Goal: Task Accomplishment & Management: Use online tool/utility

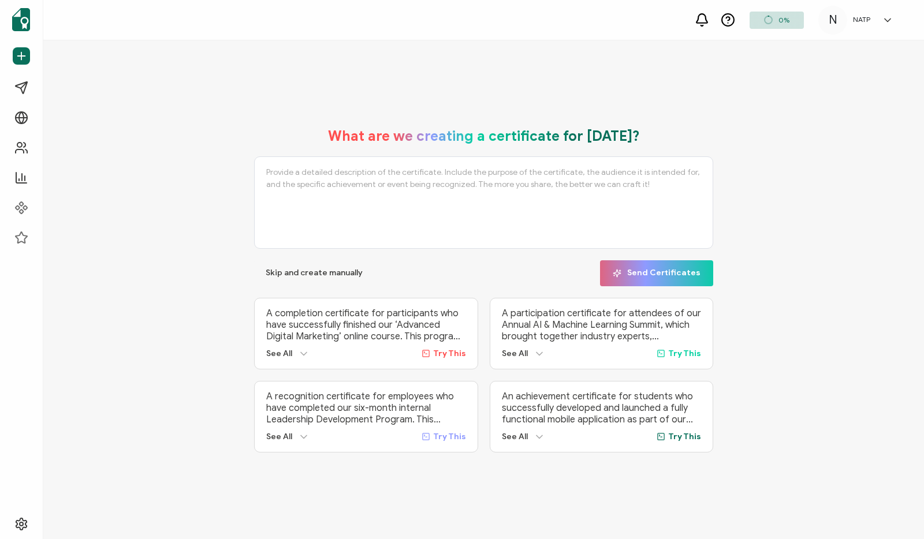
click at [290, 300] on div "A completion certificate for participants who have successfully finished our ‘A…" at bounding box center [366, 334] width 224 height 72
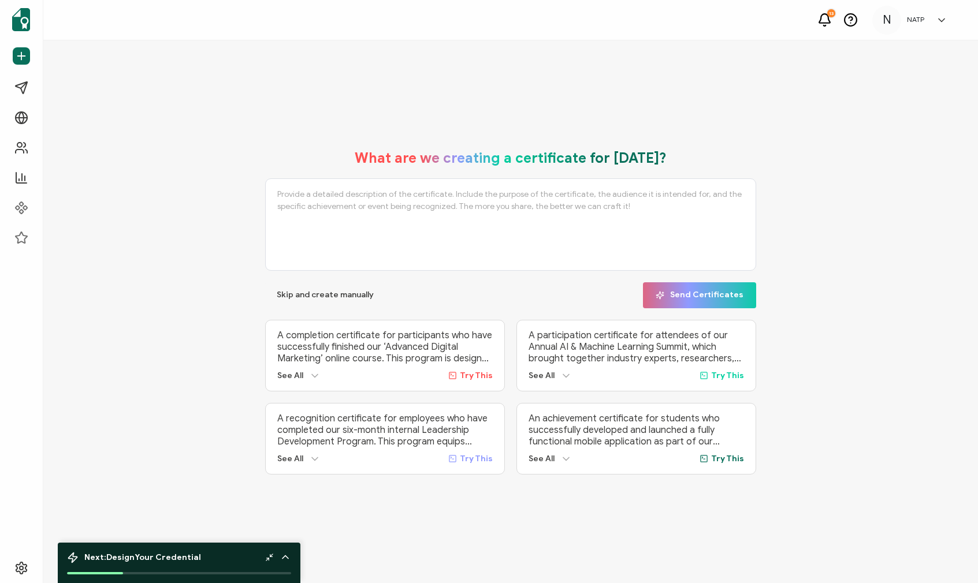
click at [208, 453] on div "What are we creating a certificate for [DATE]? Skip and create manually Send Ce…" at bounding box center [510, 312] width 877 height 348
click at [172, 539] on span "Next: Design Your Credential" at bounding box center [142, 558] width 117 height 10
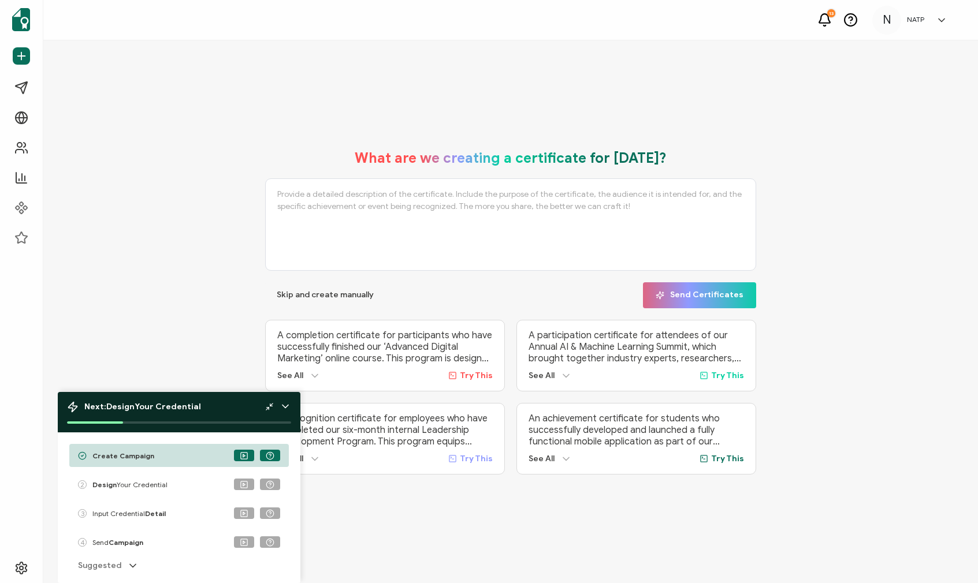
click at [0, 0] on span "Design Your Credential" at bounding box center [0, 0] width 0 height 0
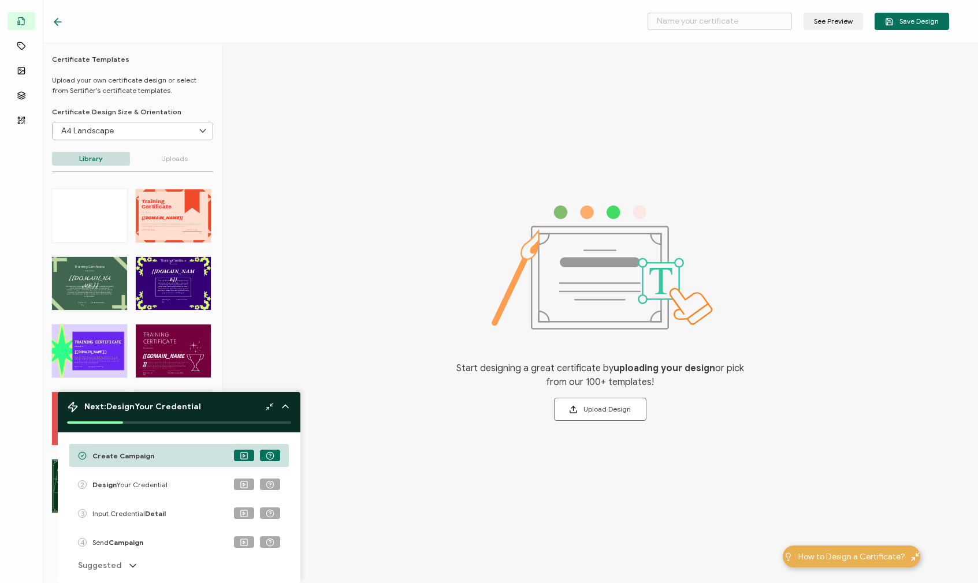
drag, startPoint x: 286, startPoint y: 405, endPoint x: 293, endPoint y: 395, distance: 12.0
click at [286, 404] on icon at bounding box center [285, 407] width 12 height 12
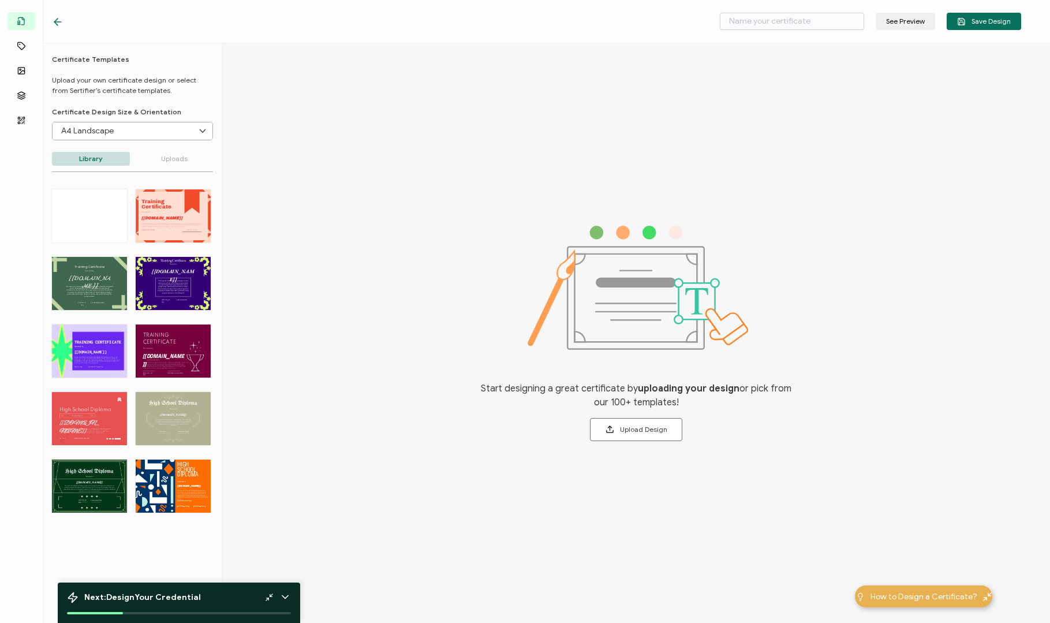
click at [411, 179] on div "Start designing a great certificate by uploading your design or pick from our 1…" at bounding box center [636, 333] width 828 height 580
click at [923, 539] on span "How to Design a Certificate?" at bounding box center [924, 597] width 107 height 12
click at [166, 131] on input "A4 Landscape" at bounding box center [133, 130] width 160 height 17
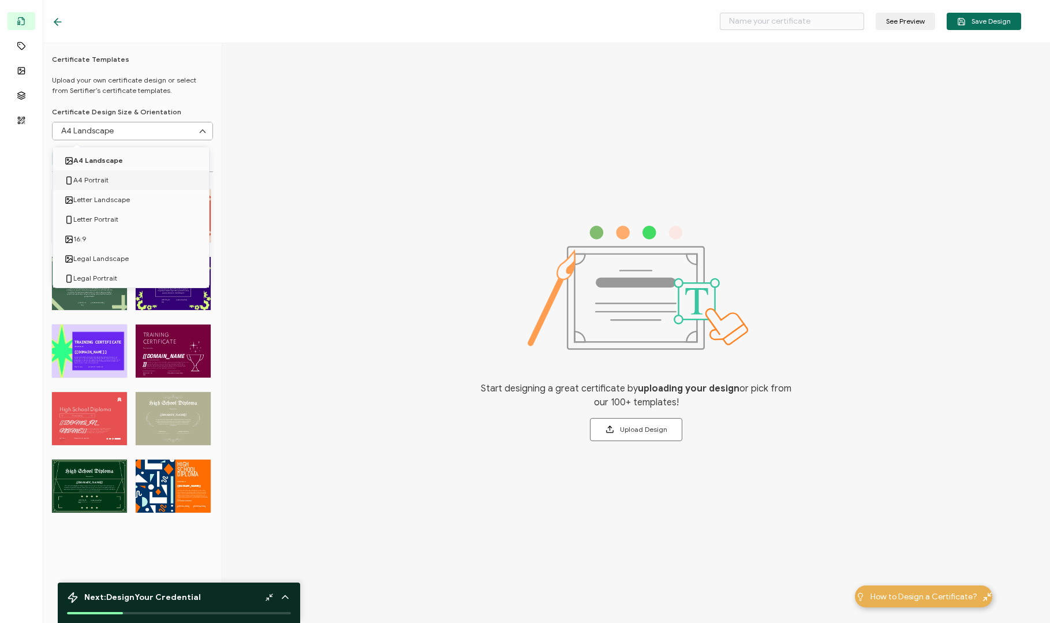
drag, startPoint x: 309, startPoint y: 102, endPoint x: 295, endPoint y: 105, distance: 14.2
click at [309, 102] on div "Start designing a great certificate by uploading your design or pick from our 1…" at bounding box center [636, 333] width 828 height 580
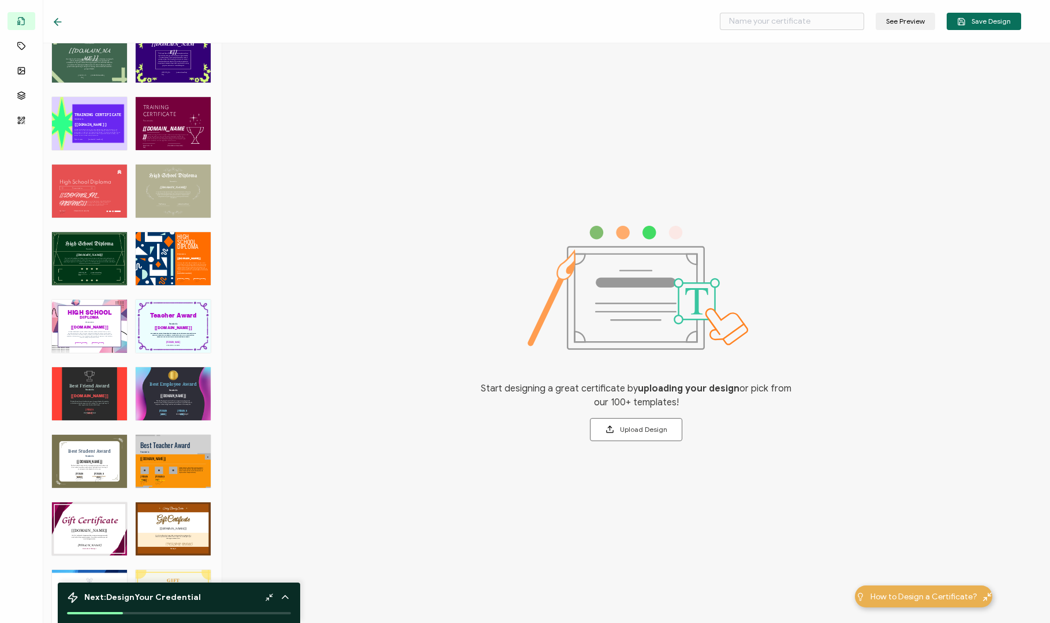
scroll to position [343, 0]
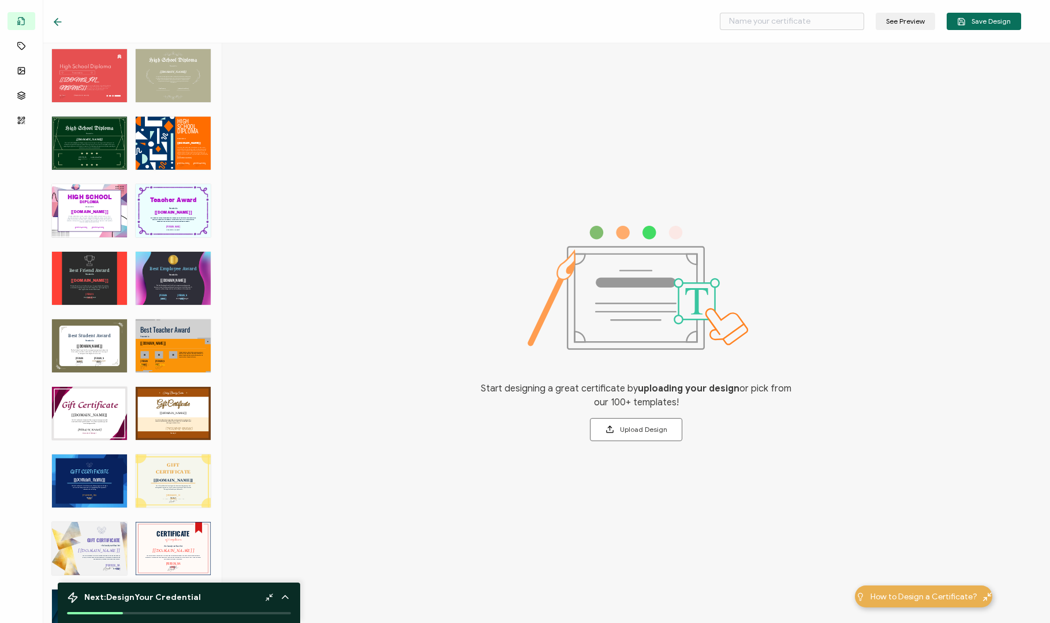
click at [97, 421] on div "Gift Certificate The Gift Certificate for Restaurants allows recipients to enjo…" at bounding box center [89, 413] width 75 height 53
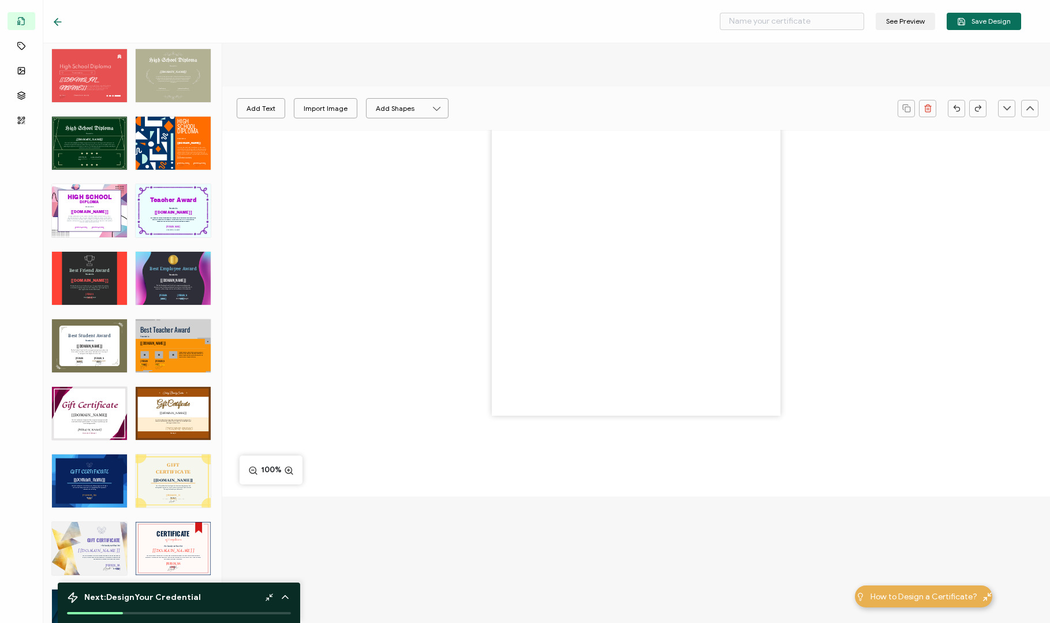
type input "Mulberry"
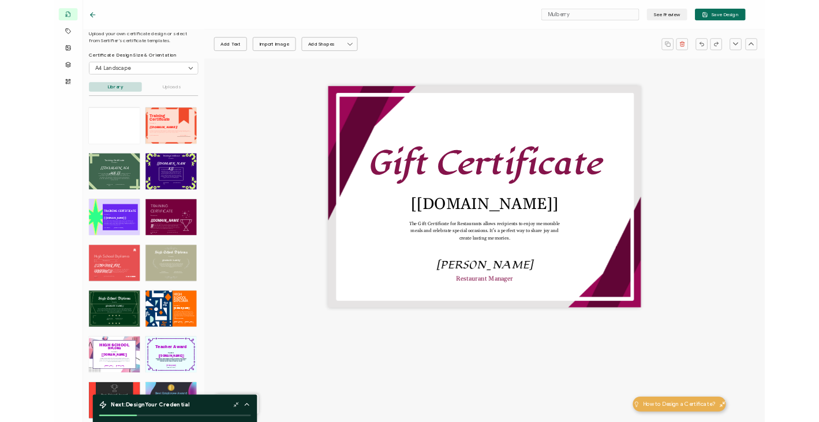
scroll to position [0, 0]
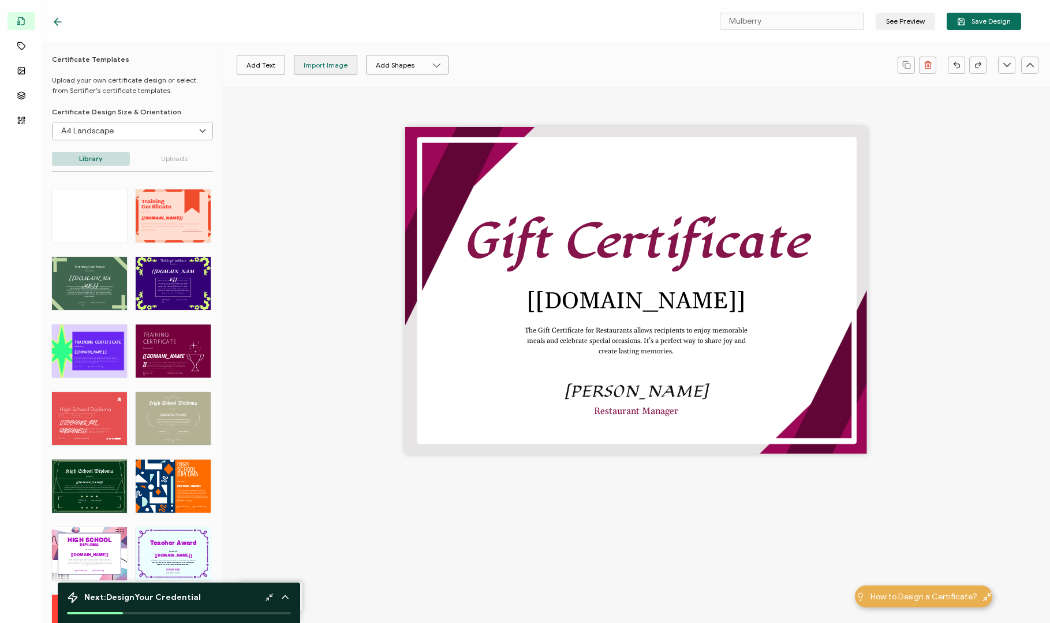
click at [317, 65] on div "Import Image" at bounding box center [326, 65] width 44 height 20
click at [56, 25] on icon at bounding box center [58, 22] width 12 height 12
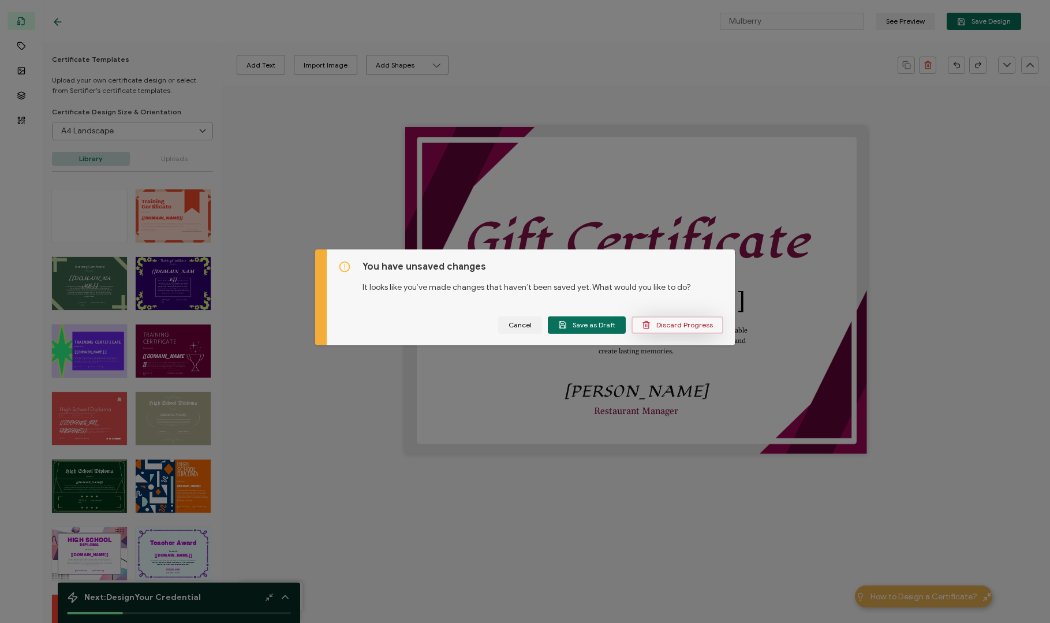
click at [673, 329] on span "Discard Progress" at bounding box center [677, 324] width 71 height 9
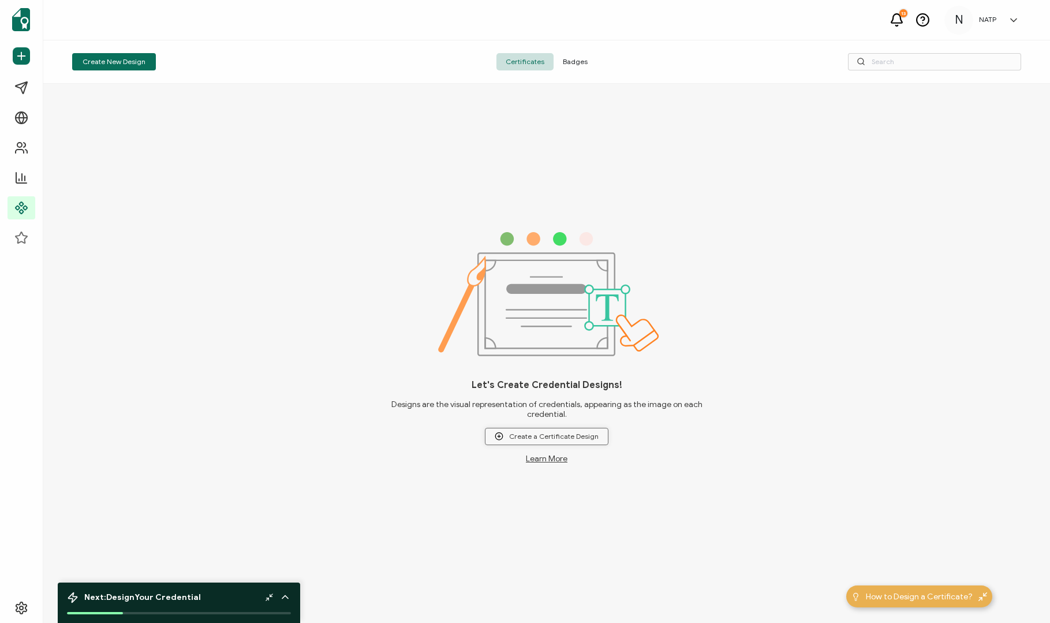
click at [516, 441] on button "Create a Certificate Design" at bounding box center [547, 436] width 124 height 17
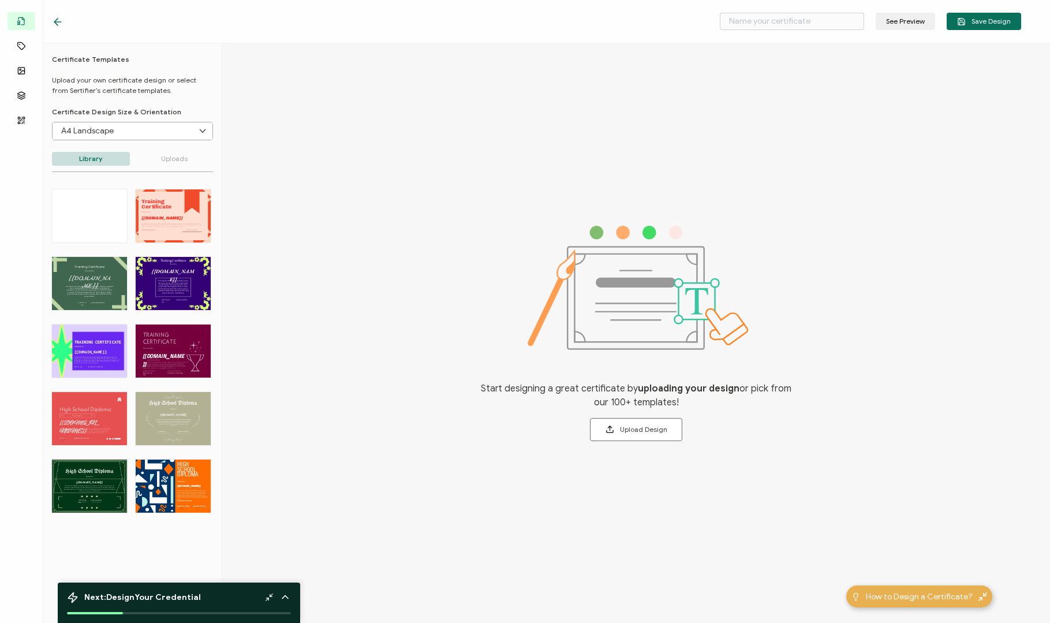
click at [88, 216] on div at bounding box center [89, 215] width 75 height 53
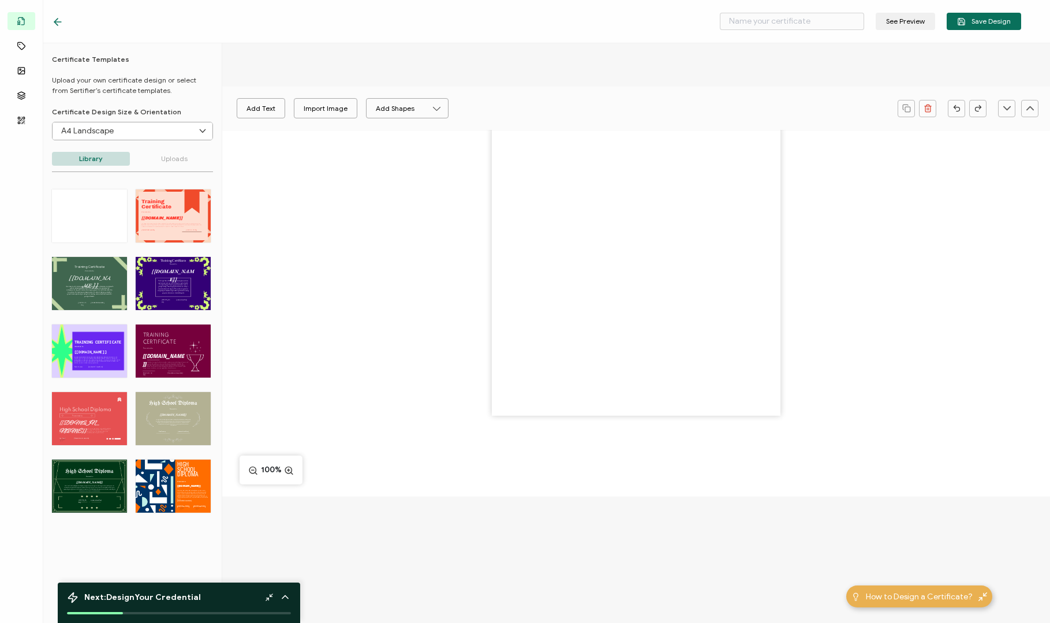
type input "Blank"
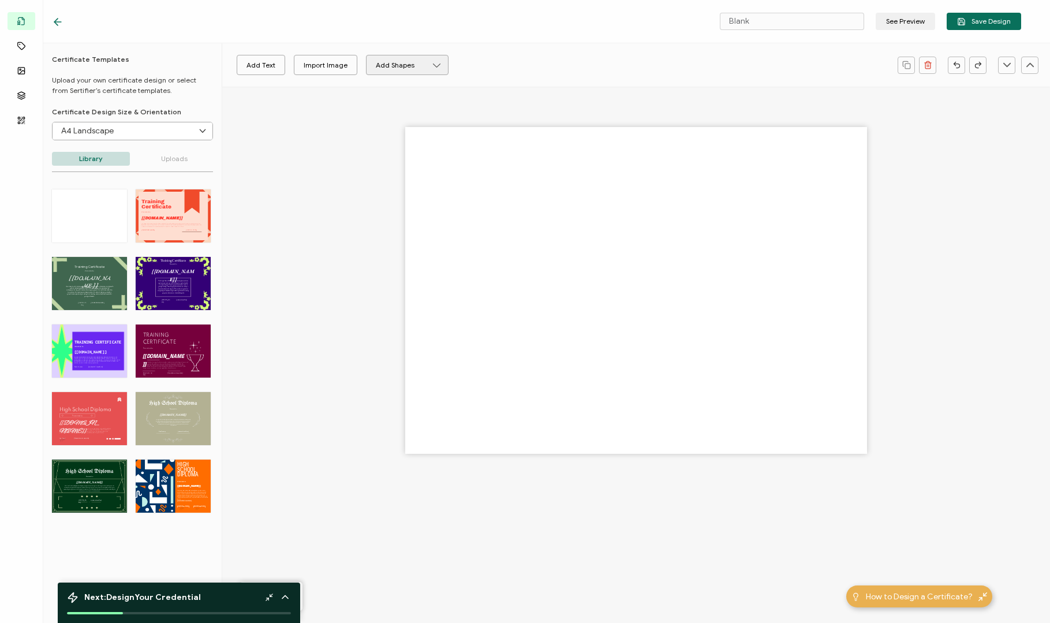
click at [419, 70] on button "Add Shapes" at bounding box center [407, 65] width 83 height 20
click at [331, 138] on div at bounding box center [636, 311] width 828 height 448
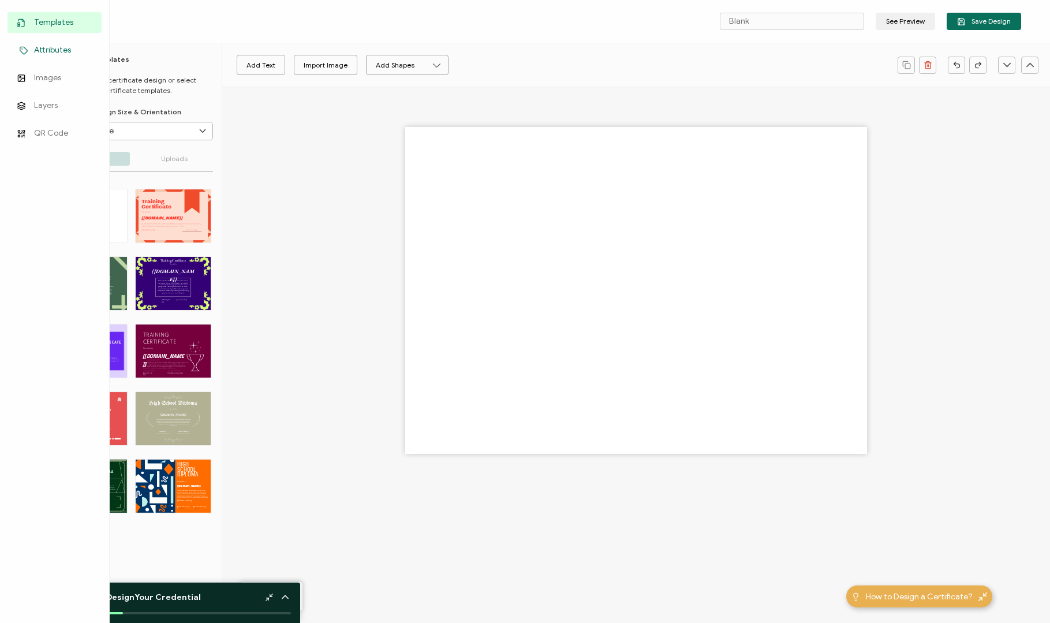
click at [38, 50] on span "Attributes" at bounding box center [52, 50] width 37 height 12
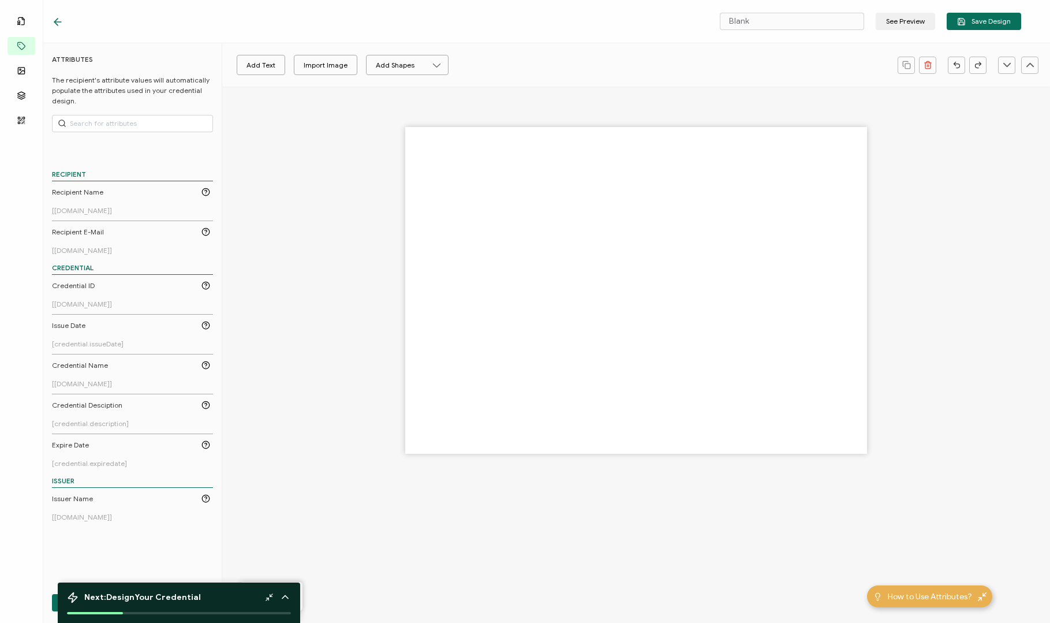
click at [228, 23] on div at bounding box center [213, 22] width 323 height 12
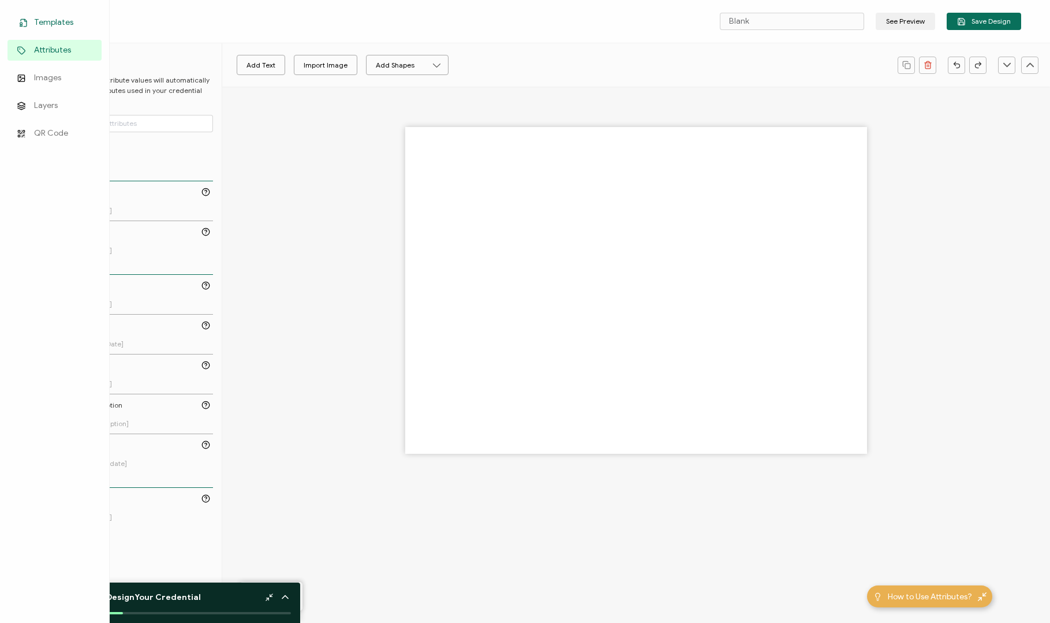
click at [27, 21] on icon at bounding box center [25, 20] width 2 height 2
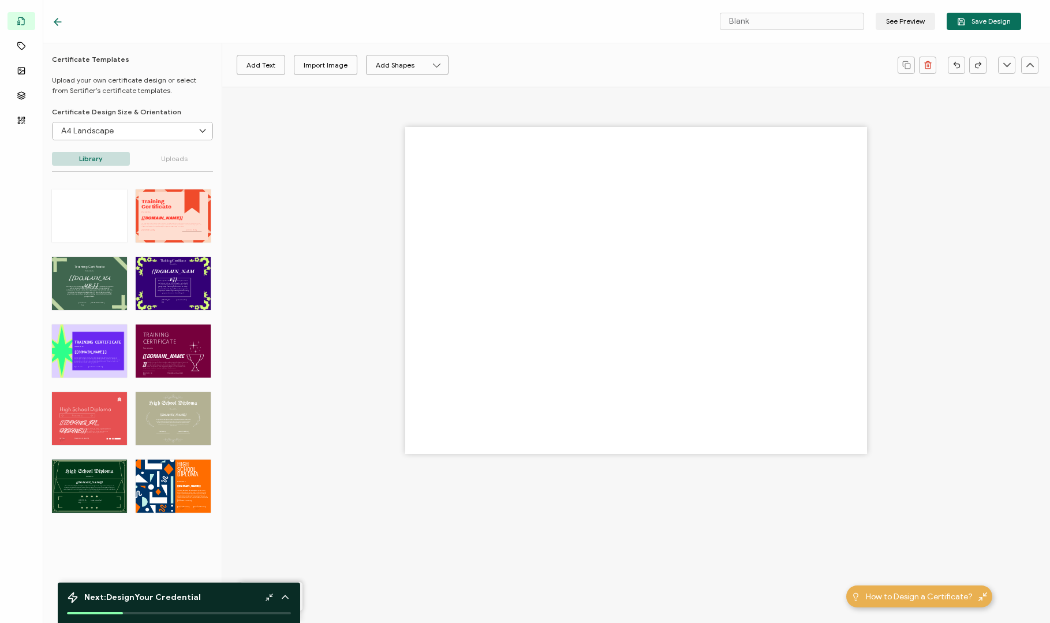
click at [172, 31] on div "Blank See Preview Save Design" at bounding box center [536, 21] width 1027 height 43
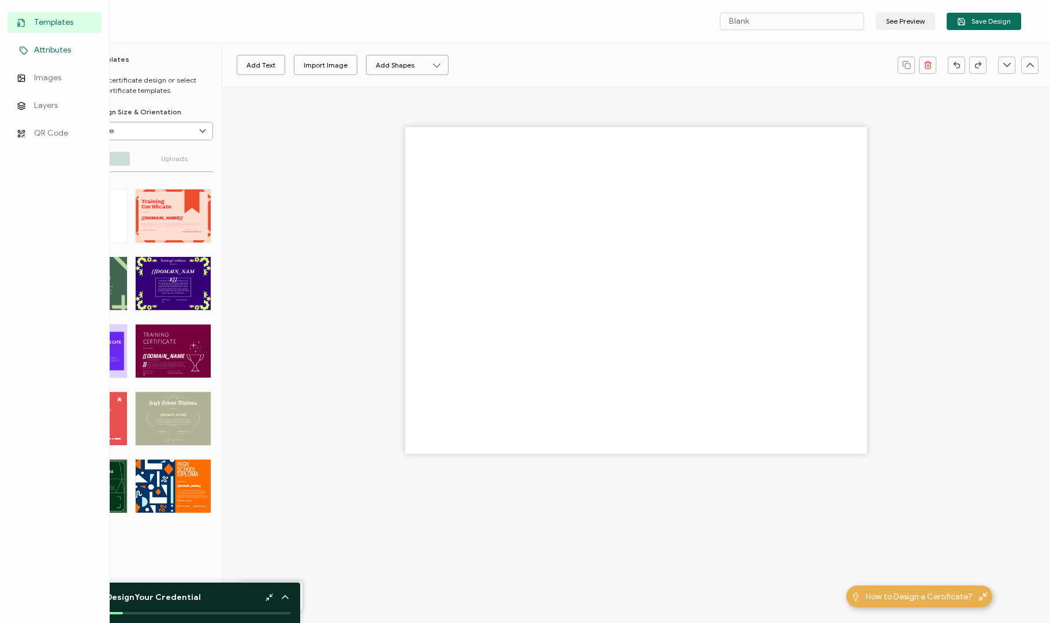
click at [31, 50] on link "Attributes" at bounding box center [55, 50] width 94 height 21
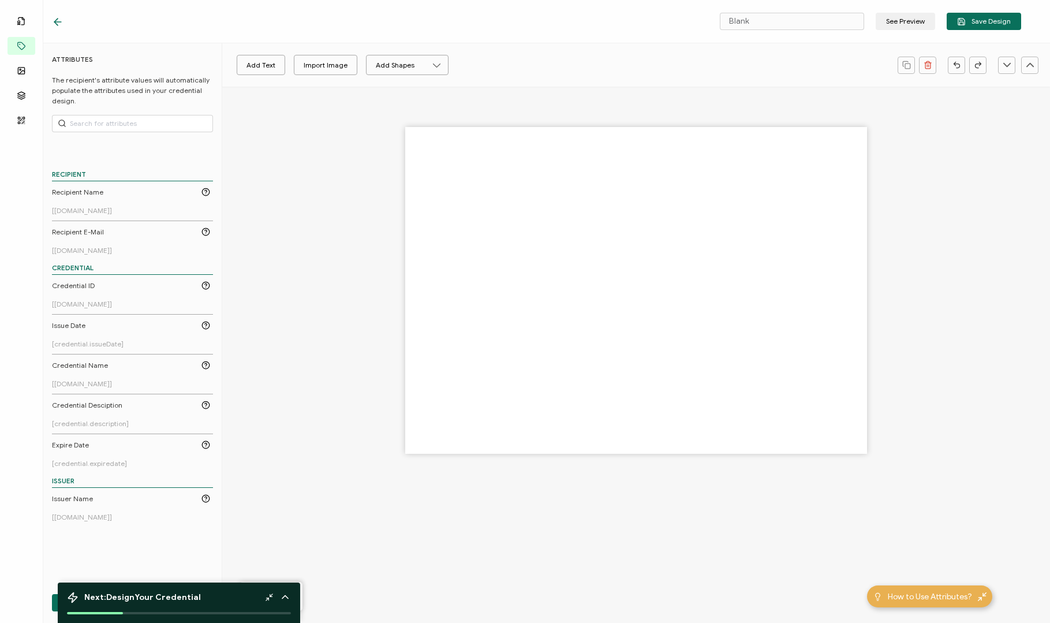
click at [287, 539] on icon at bounding box center [285, 597] width 6 height 3
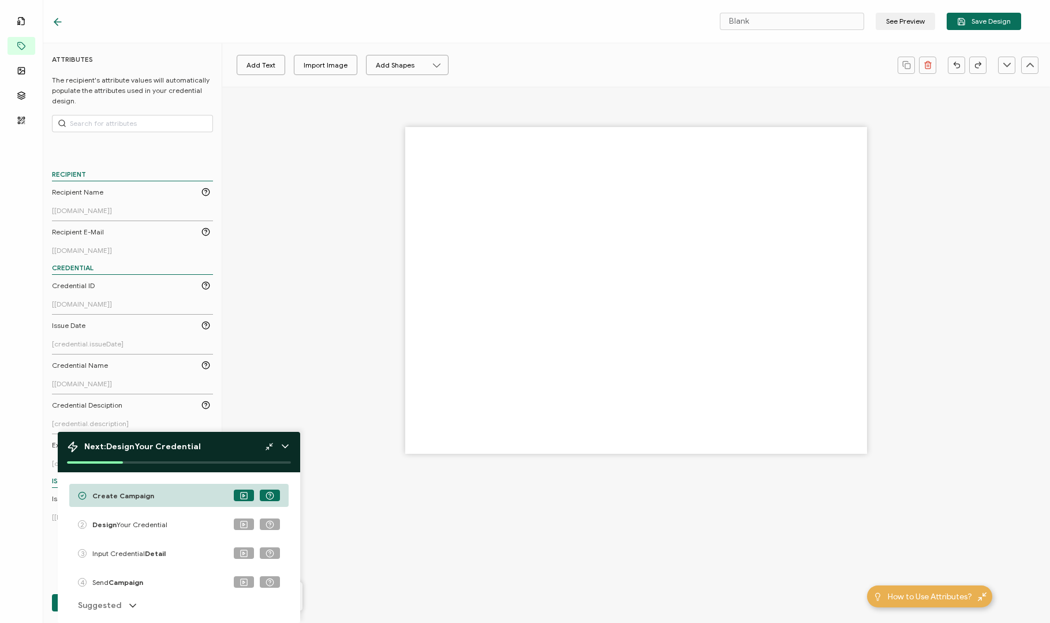
click at [265, 448] on div "Next: Design Your Credential" at bounding box center [179, 447] width 224 height 12
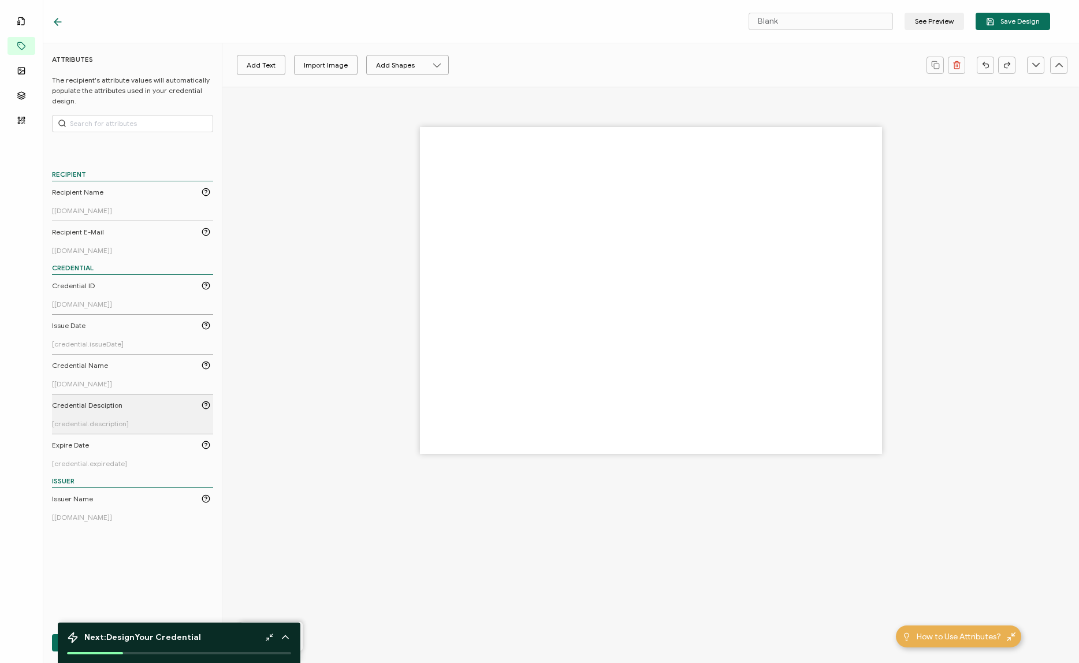
click at [112, 418] on link "Credential Desciption [credential.description]" at bounding box center [131, 414] width 158 height 28
click at [270, 539] on icon at bounding box center [269, 637] width 9 height 9
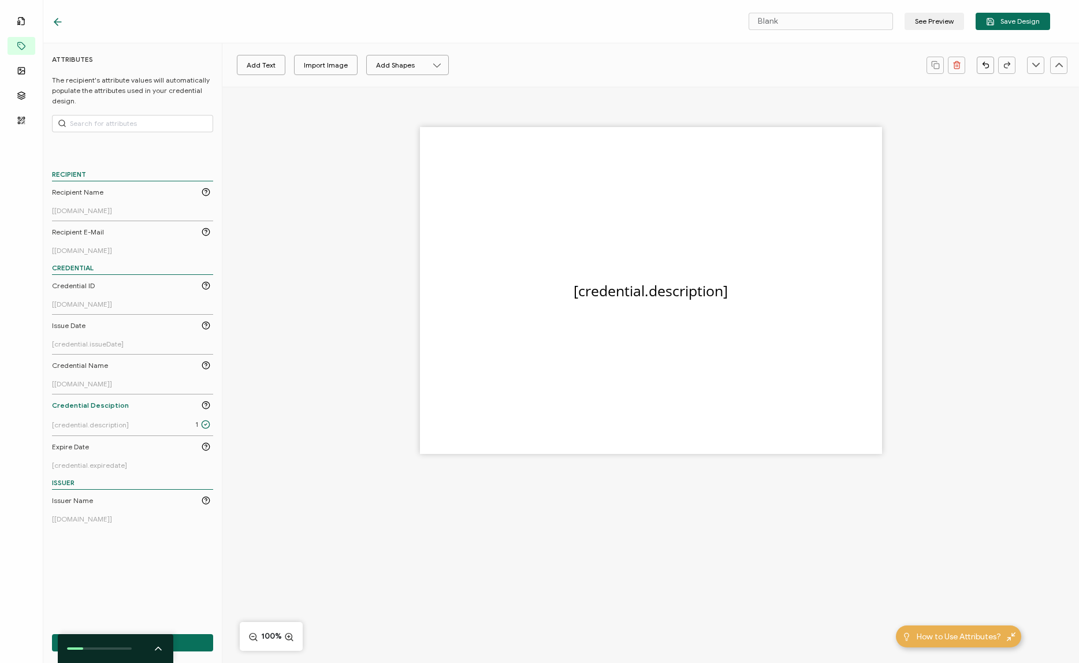
click at [61, 21] on icon at bounding box center [58, 22] width 12 height 12
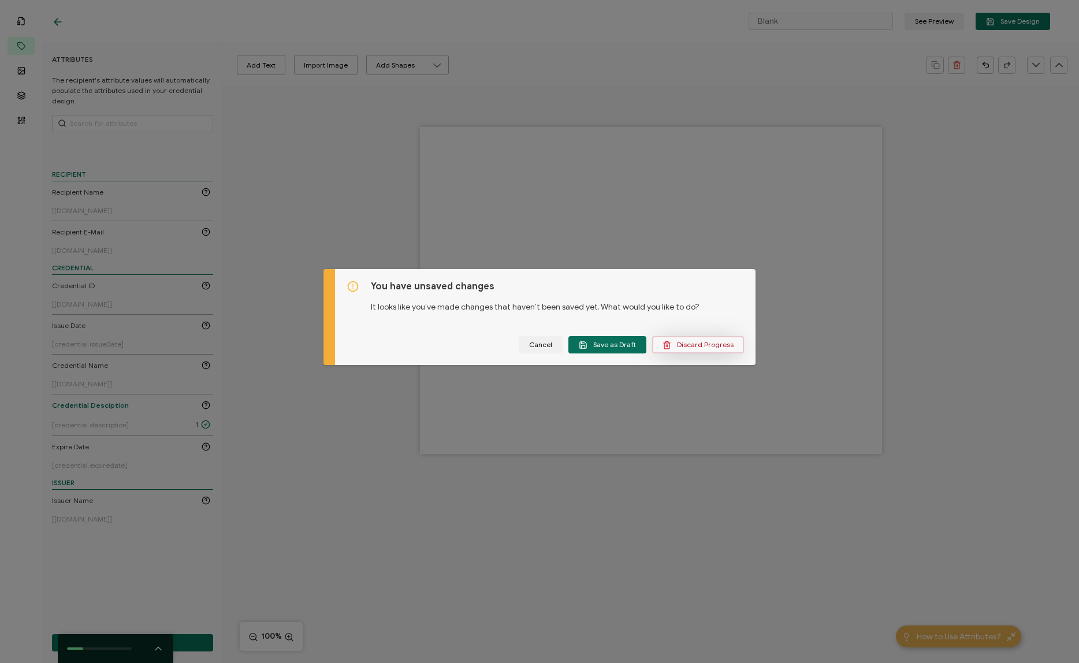
click at [680, 345] on span "Discard Progress" at bounding box center [697, 345] width 71 height 9
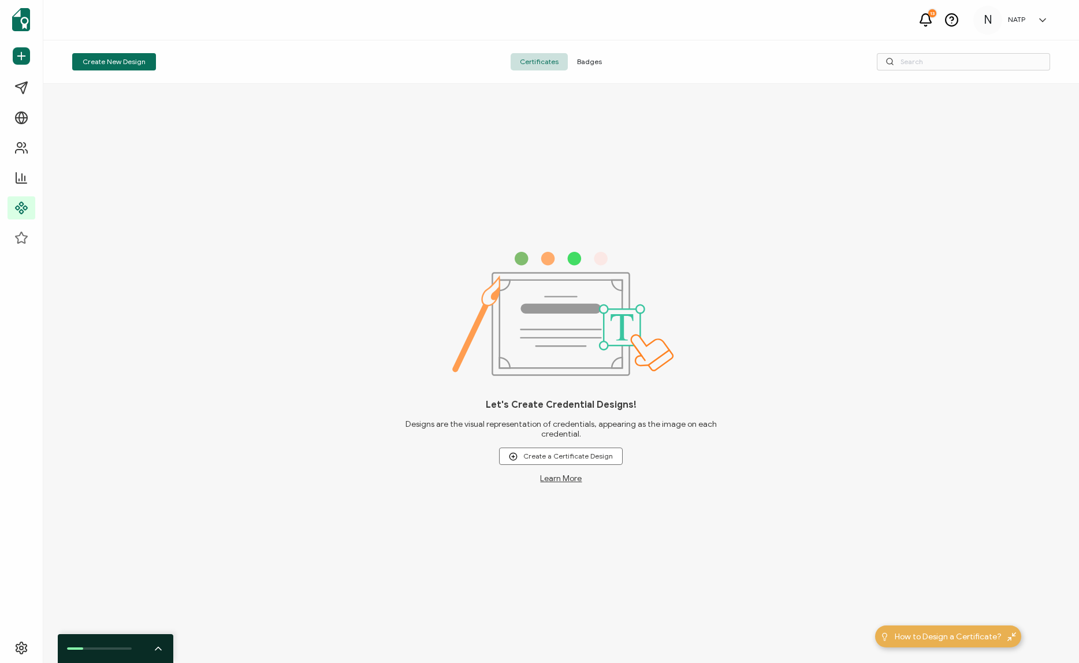
click at [923, 23] on link at bounding box center [1039, 20] width 17 height 12
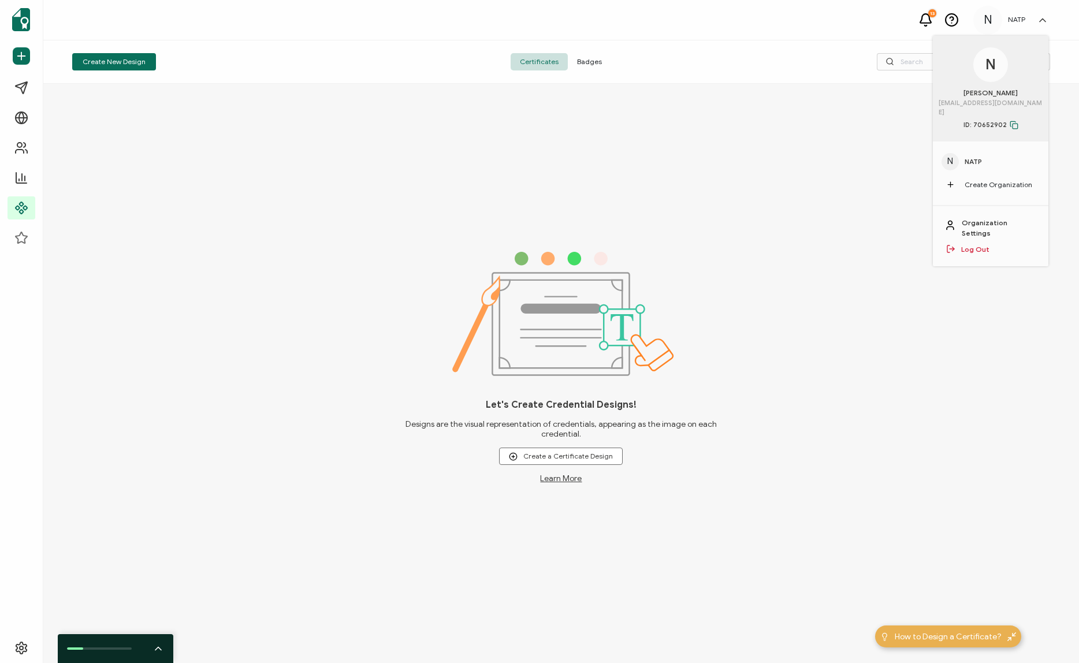
click at [923, 156] on span "NATP" at bounding box center [972, 161] width 17 height 10
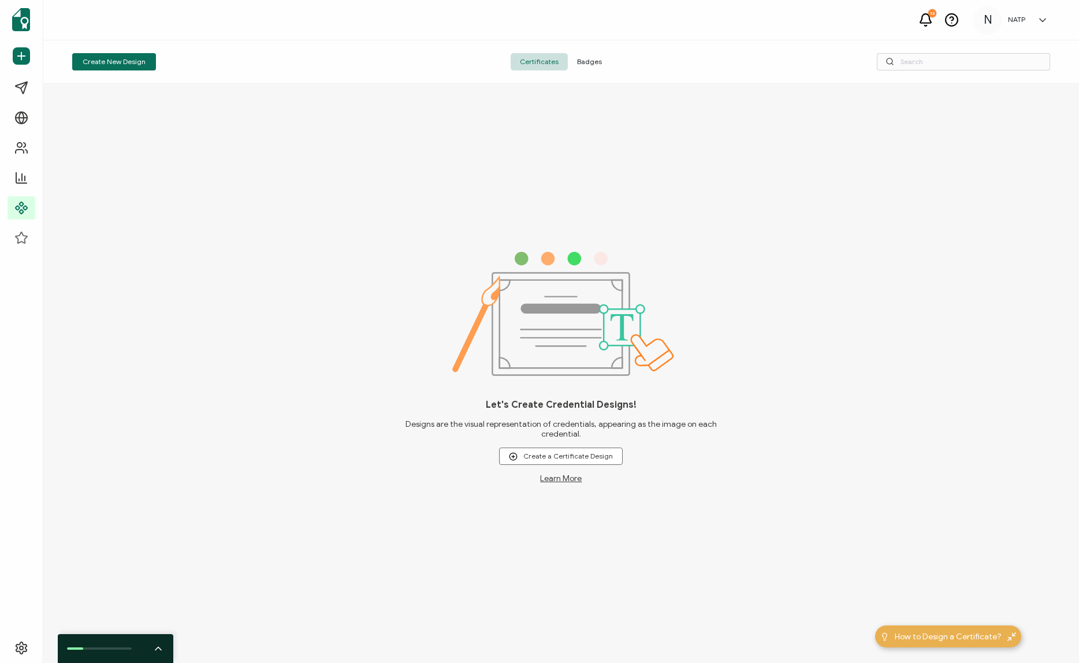
click at [923, 11] on div "N NATP N [PERSON_NAME] [EMAIL_ADDRESS][DOMAIN_NAME] ID: 70652902 N NATP Create …" at bounding box center [1013, 20] width 81 height 29
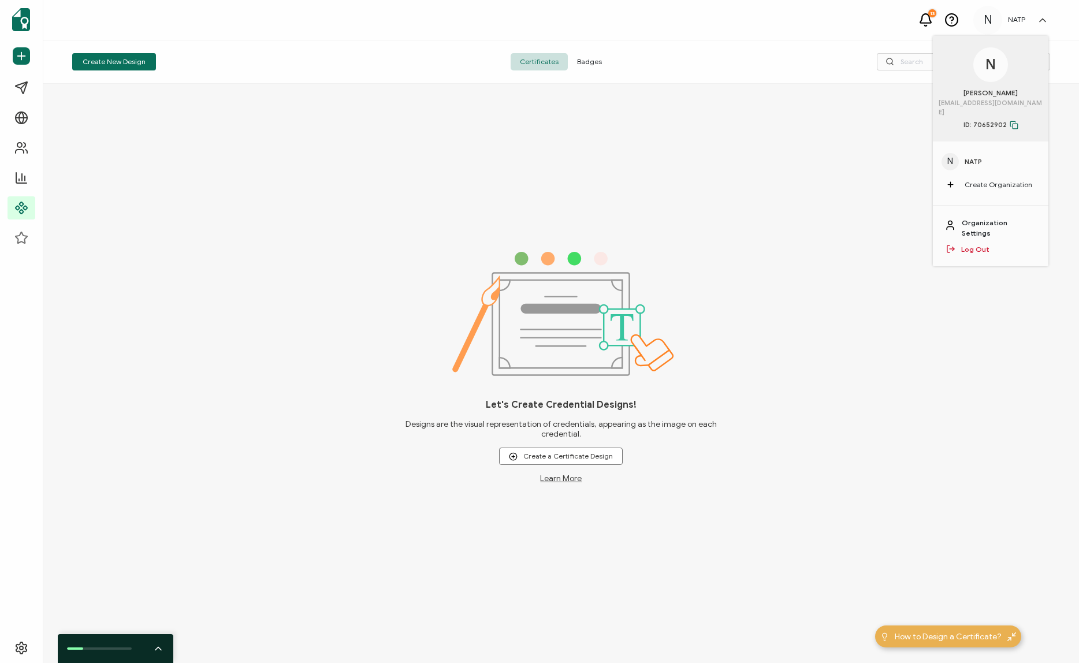
click at [923, 218] on link "Organization Settings" at bounding box center [998, 228] width 75 height 21
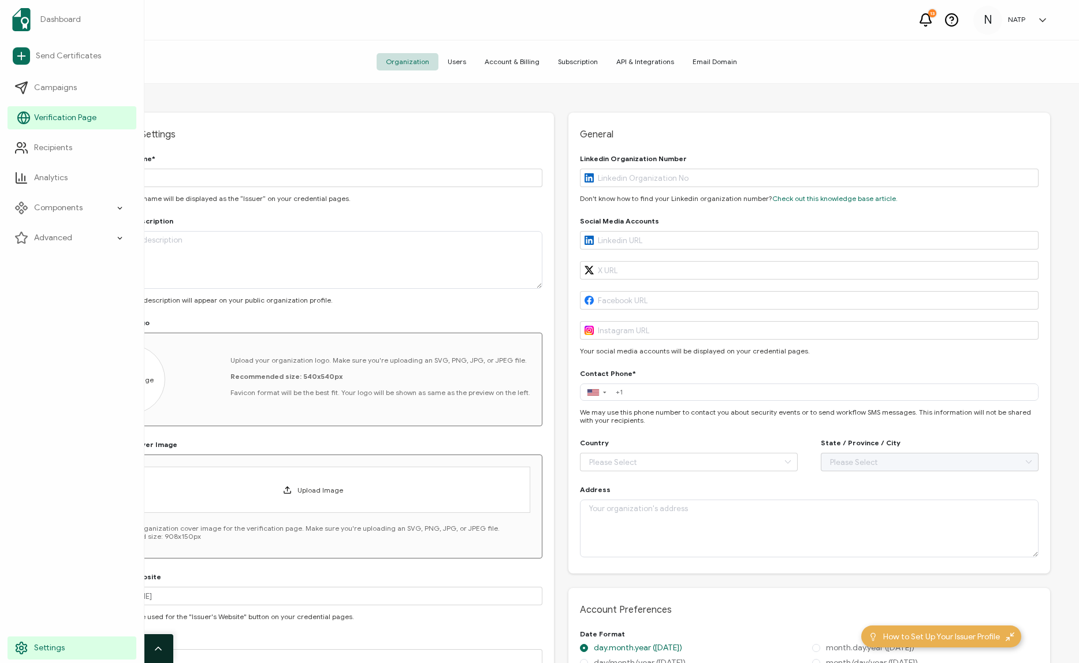
click at [25, 120] on icon at bounding box center [23, 118] width 5 height 12
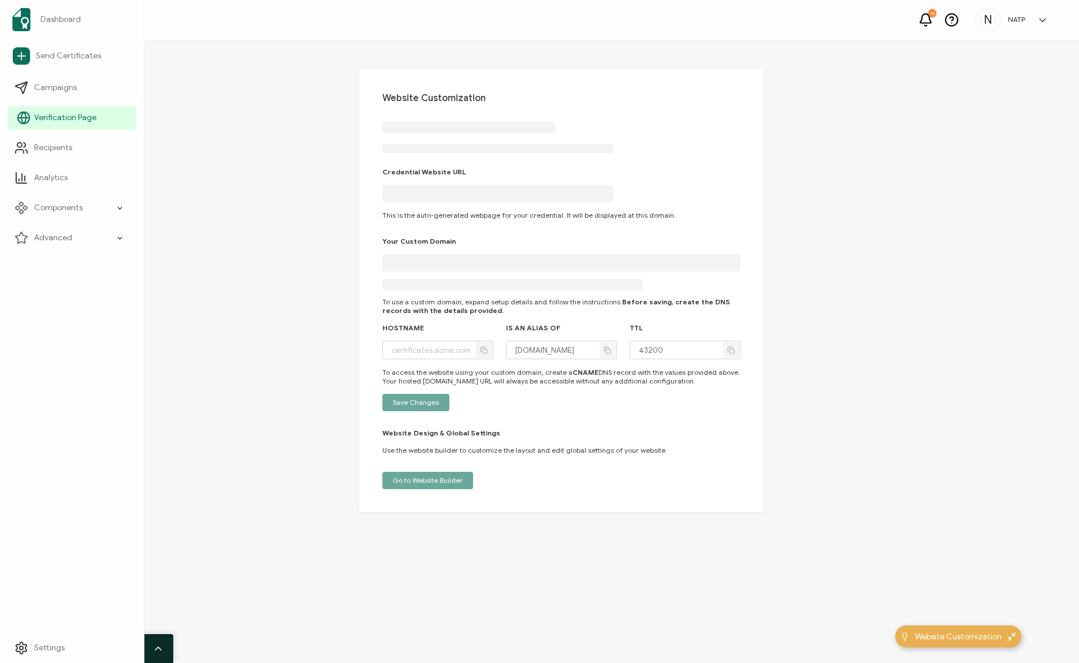
type input "[DOMAIN_NAME]"
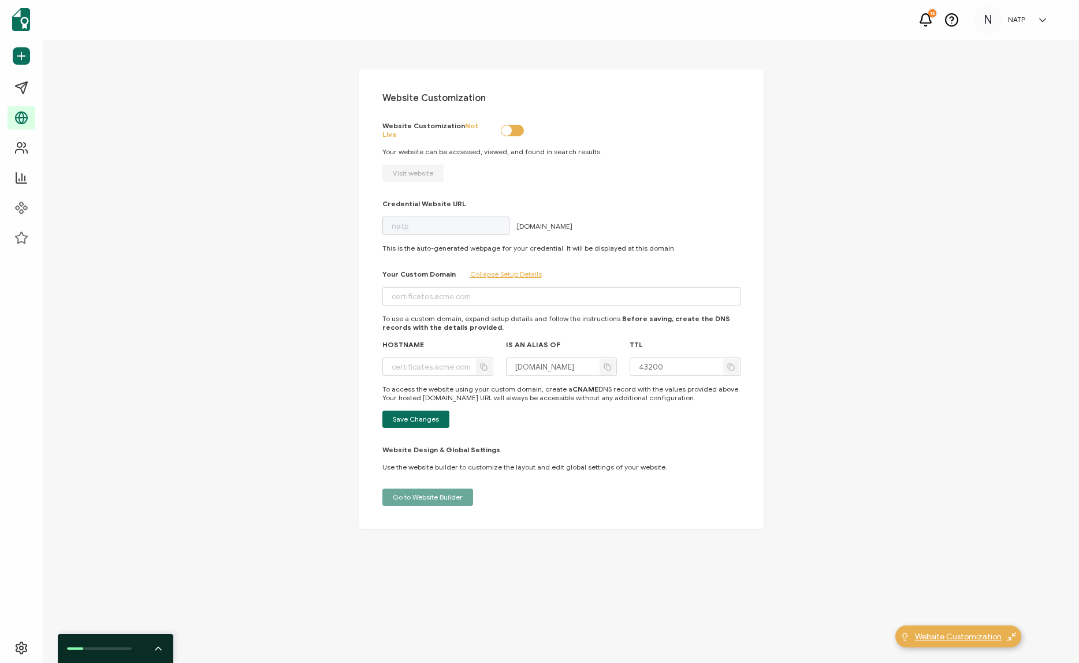
click at [923, 539] on span "Website Customization" at bounding box center [958, 637] width 87 height 12
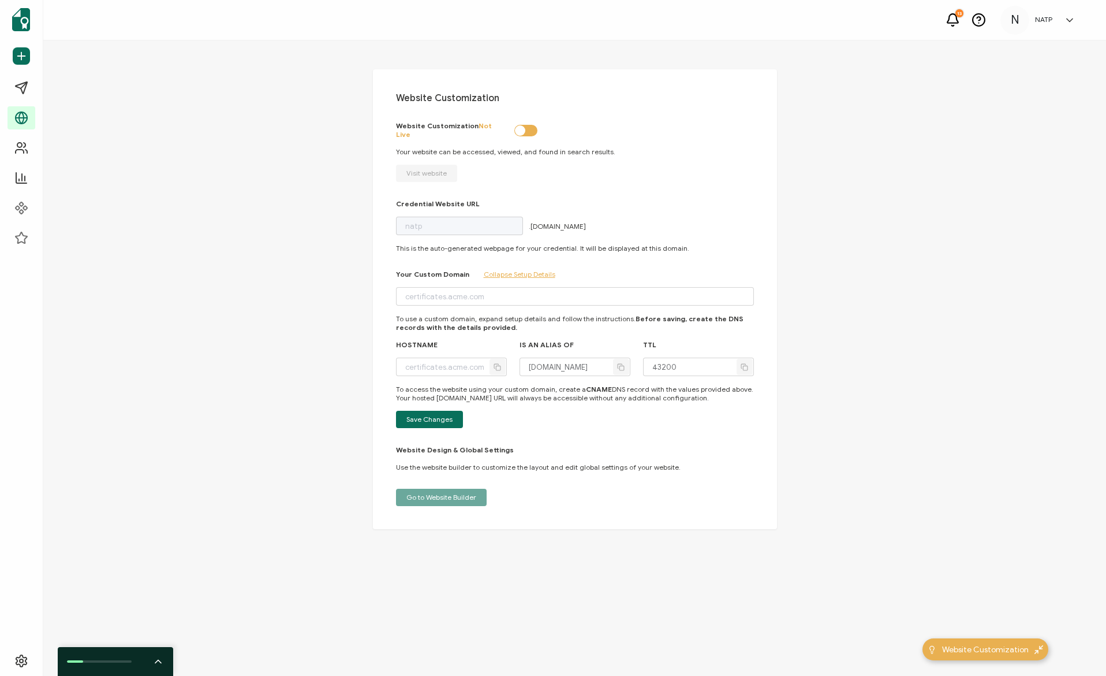
click at [923, 24] on icon at bounding box center [1070, 20] width 12 height 12
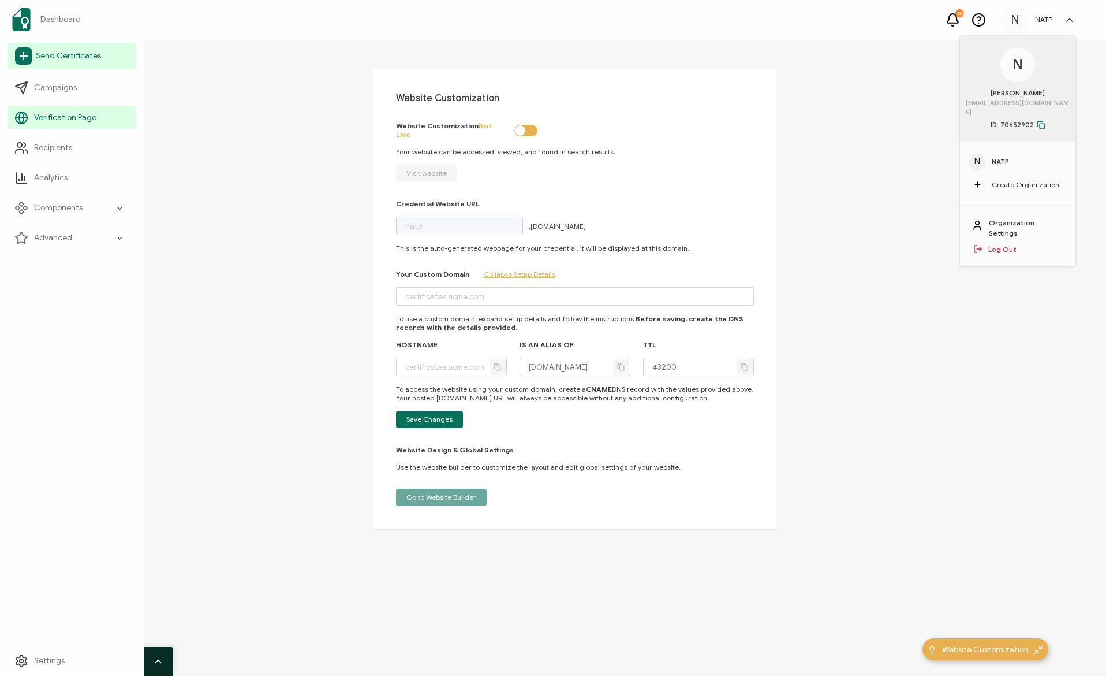
click at [49, 54] on span "Send Certificates" at bounding box center [68, 56] width 65 height 12
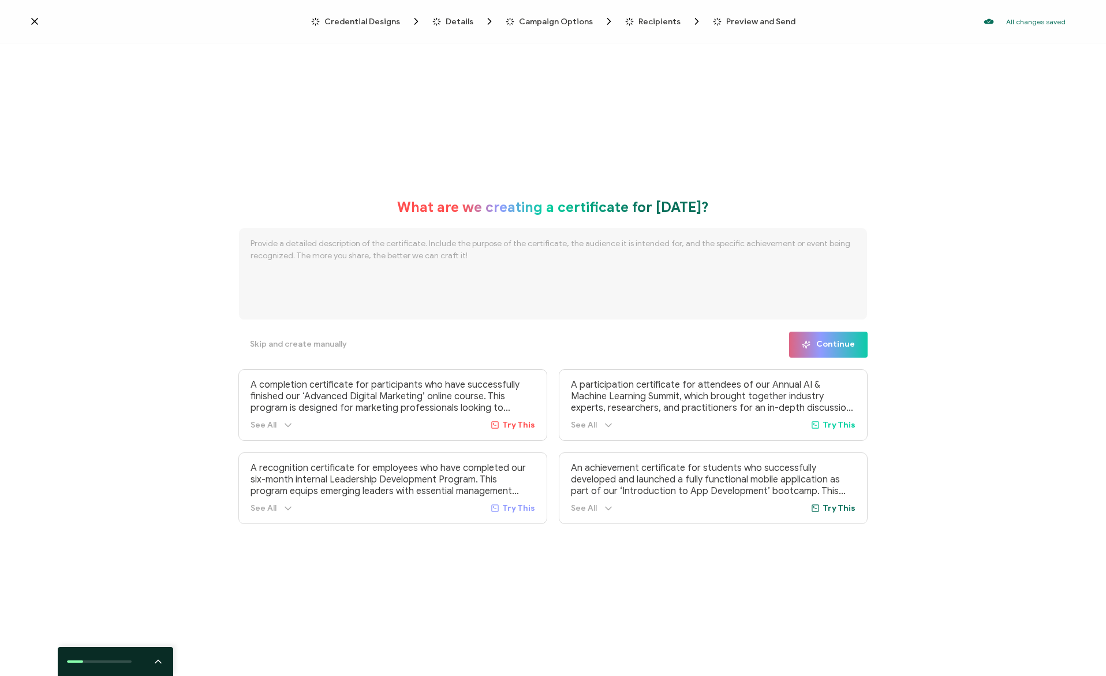
click at [364, 20] on span "Credential Designs" at bounding box center [363, 21] width 76 height 9
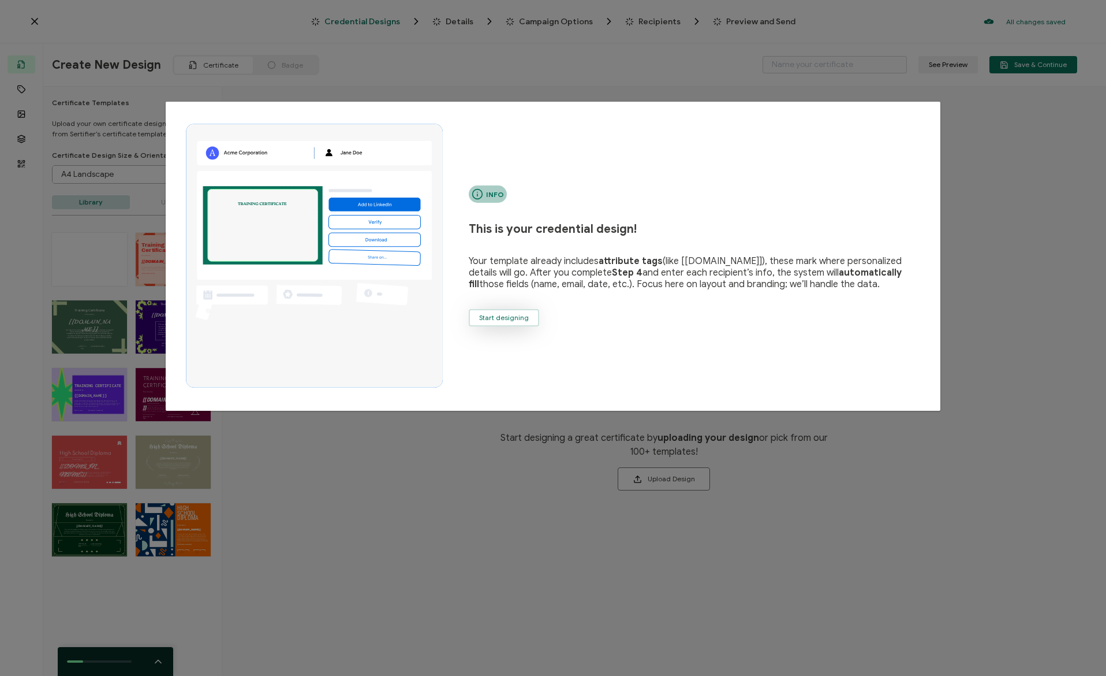
click at [494, 315] on span "Start designing" at bounding box center [504, 317] width 50 height 7
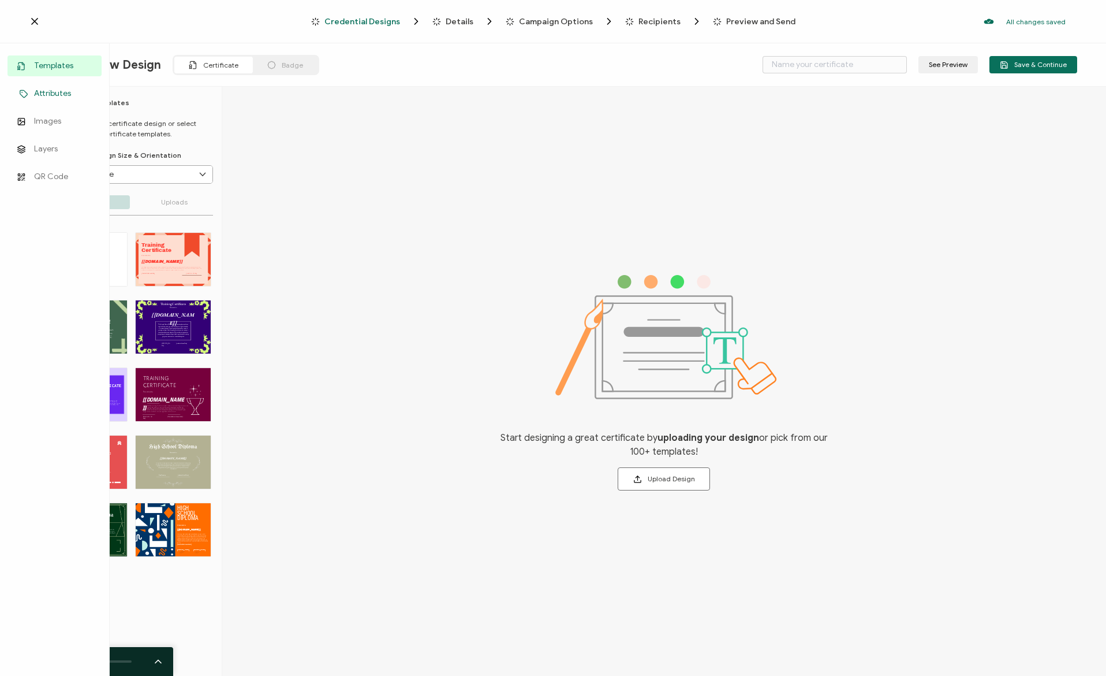
click at [38, 94] on span "Attributes" at bounding box center [52, 94] width 37 height 12
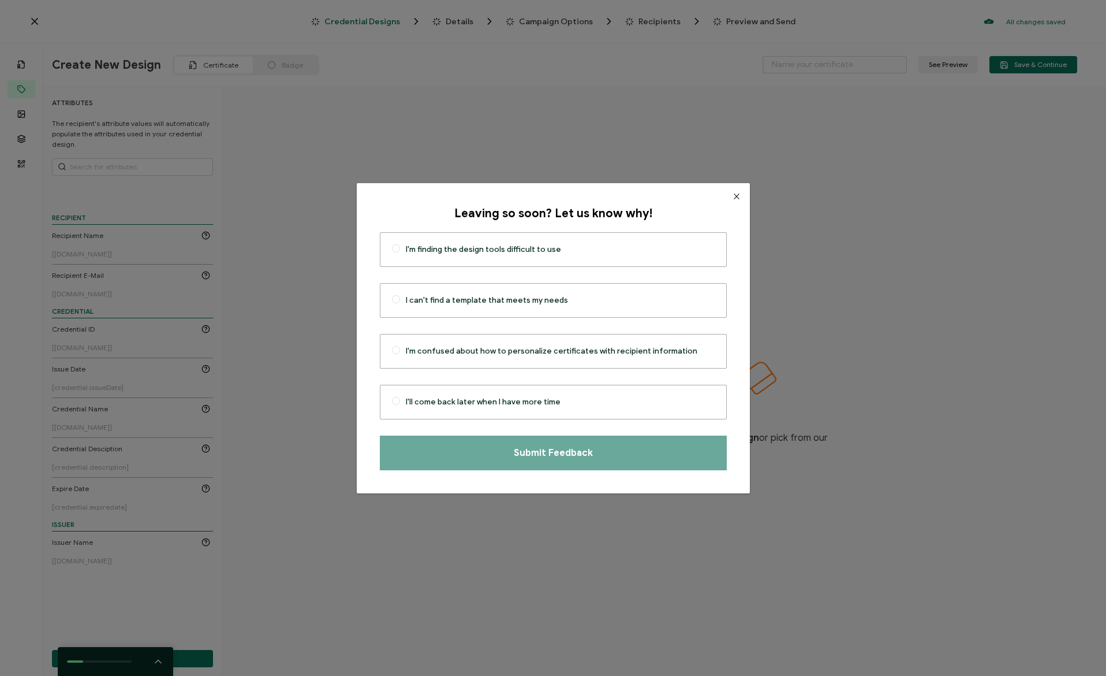
click at [732, 196] on icon "Close" at bounding box center [736, 196] width 9 height 9
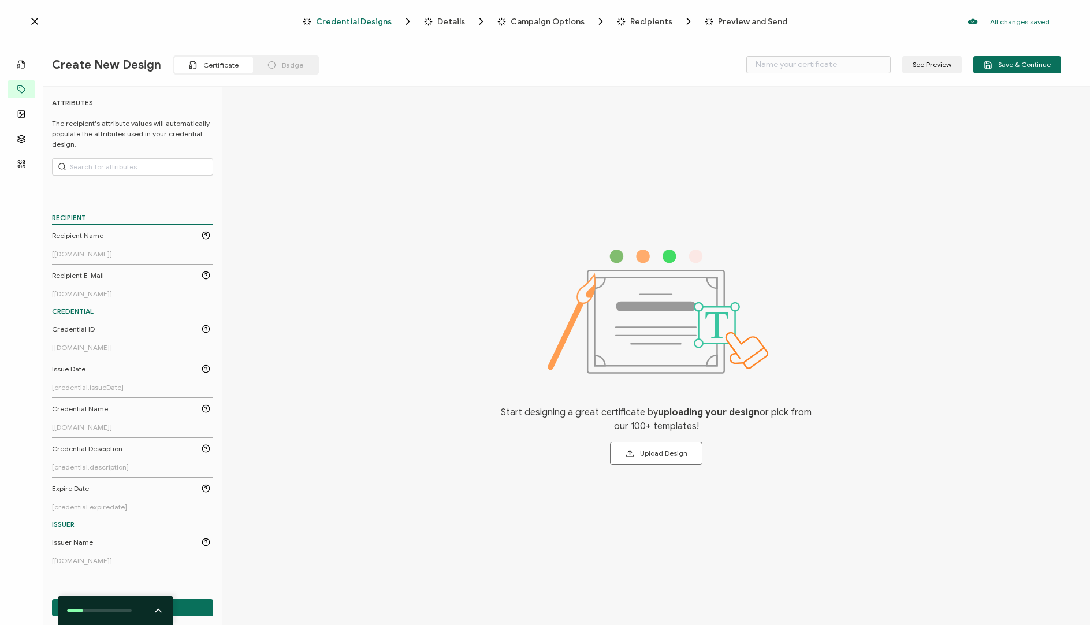
click at [366, 245] on div "Start designing a great certificate by uploading your design or pick from our 1…" at bounding box center [655, 357] width 867 height 541
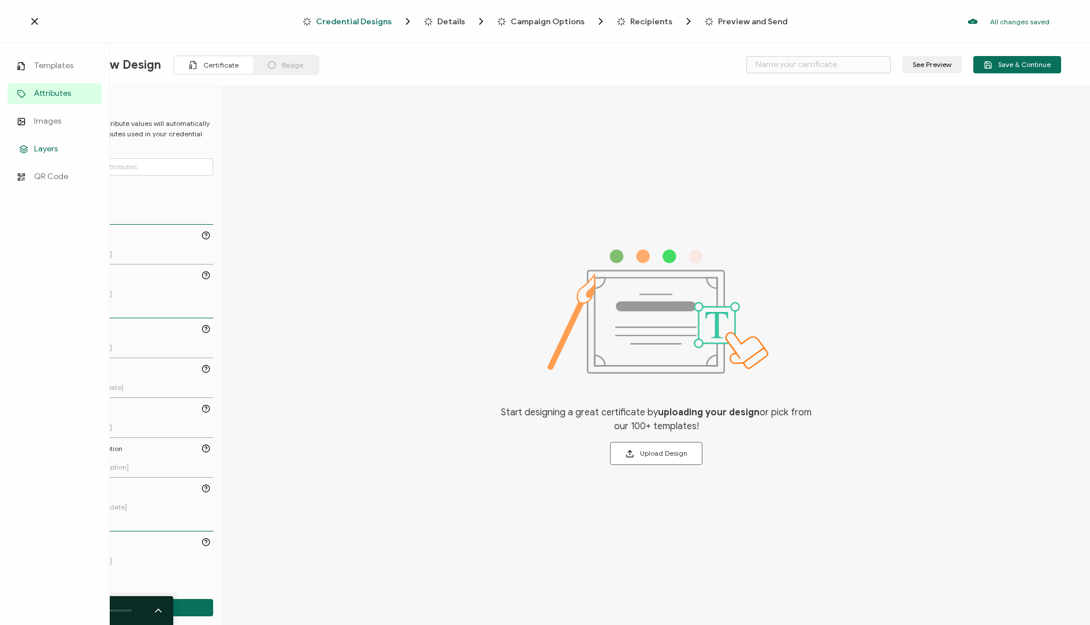
click at [33, 151] on link "Layers" at bounding box center [55, 149] width 94 height 21
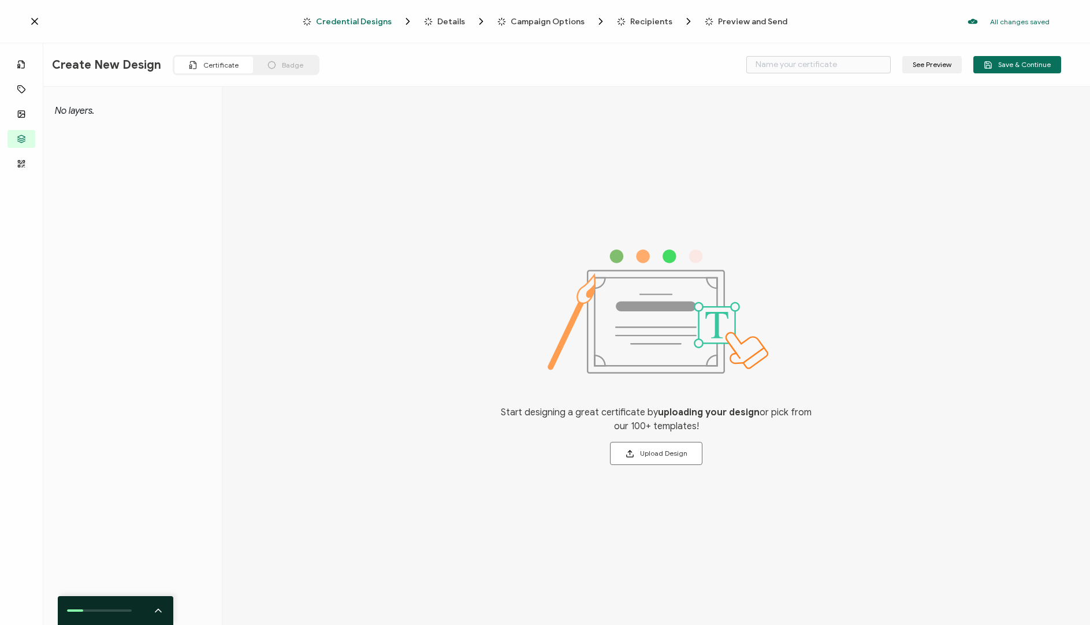
click at [190, 65] on icon at bounding box center [193, 65] width 9 height 9
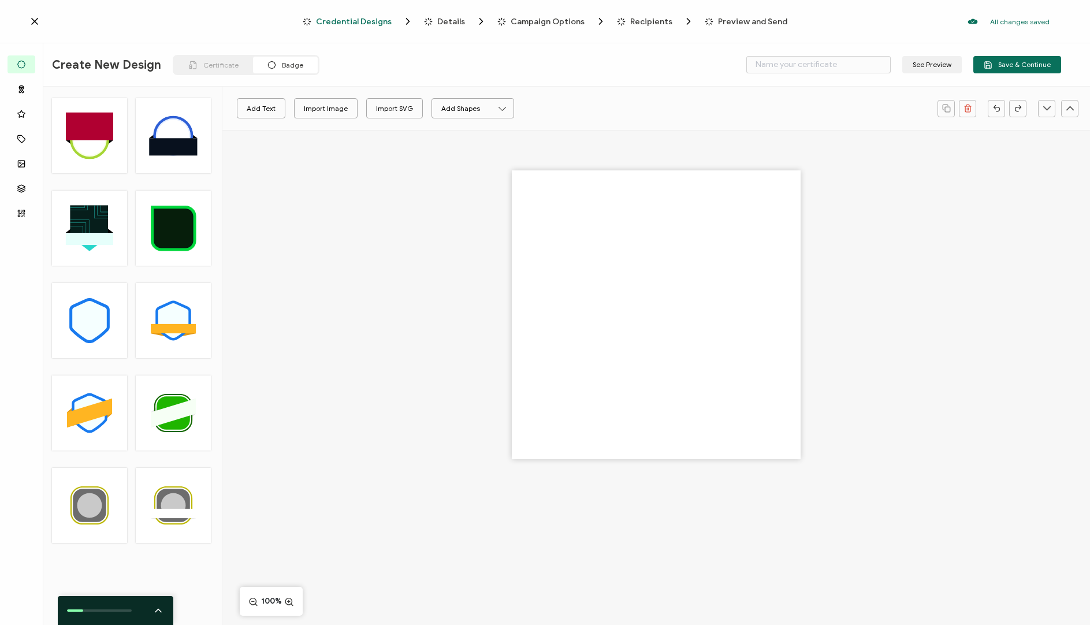
click at [283, 63] on span "Badge" at bounding box center [292, 65] width 21 height 9
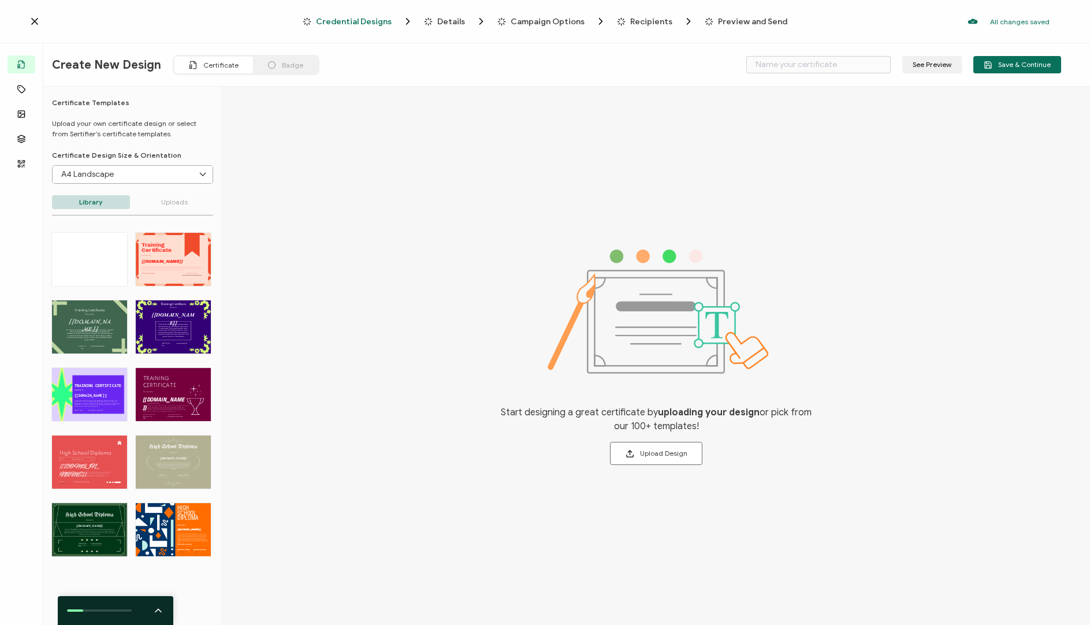
click at [199, 69] on div "Certificate" at bounding box center [213, 65] width 79 height 17
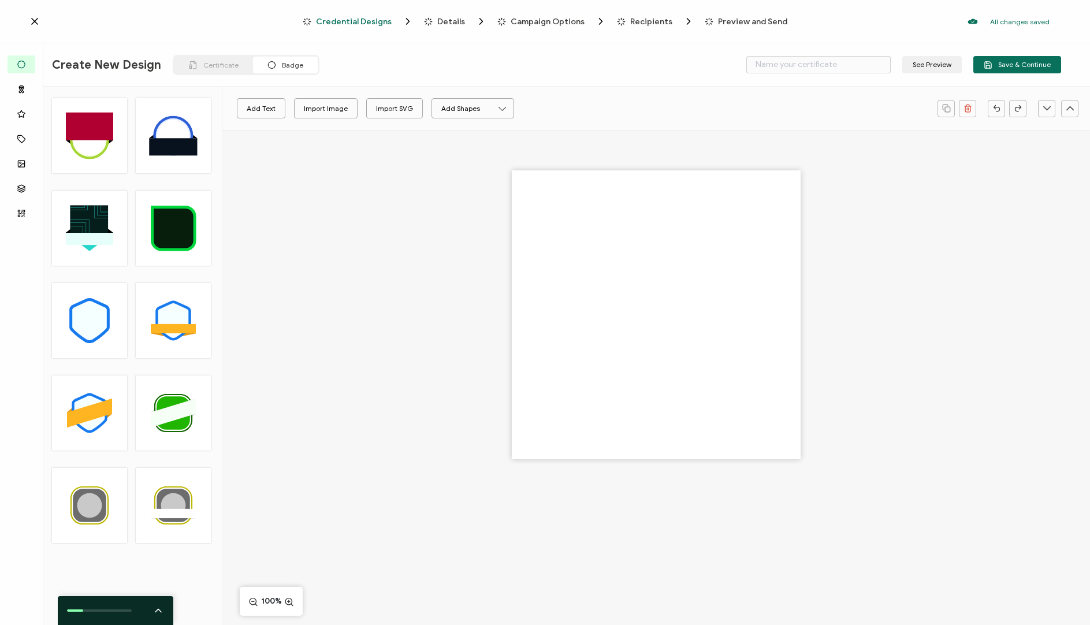
click at [39, 24] on icon at bounding box center [35, 22] width 12 height 12
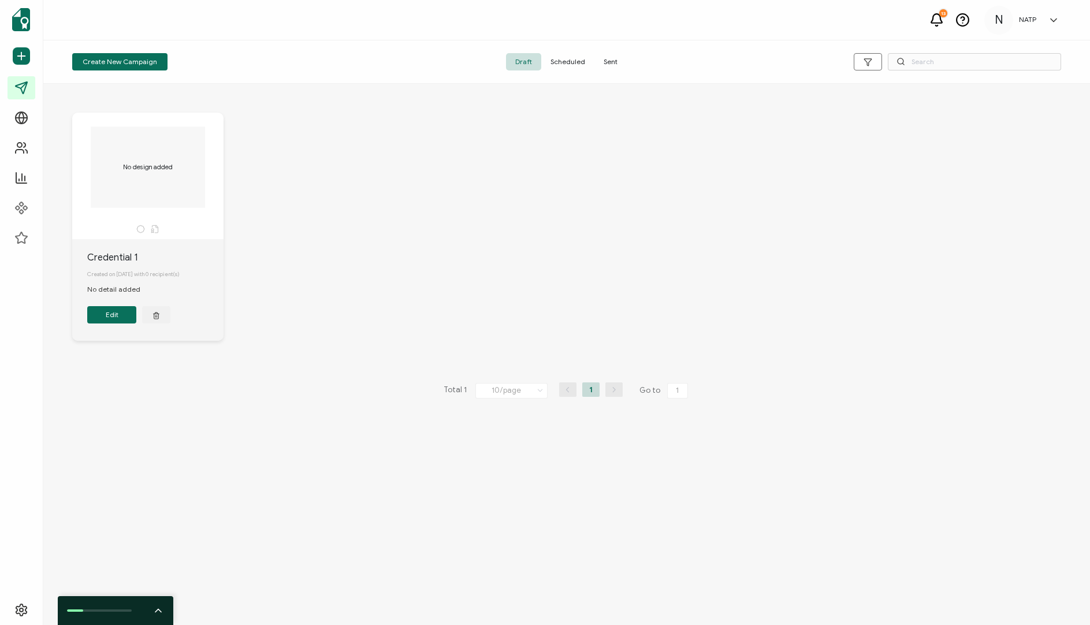
click at [165, 503] on div "No design added Credential 1 Created on [DATE] with 0 recipient(s) No detail ad…" at bounding box center [566, 354] width 1046 height 541
